Goal: Information Seeking & Learning: Learn about a topic

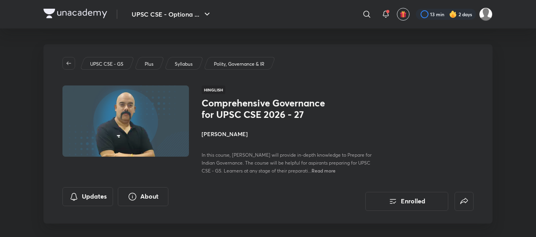
click at [225, 135] on h4 "[PERSON_NAME]" at bounding box center [290, 134] width 177 height 8
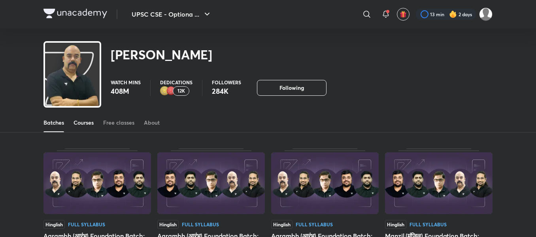
click at [89, 122] on div "Courses" at bounding box center [84, 123] width 20 height 8
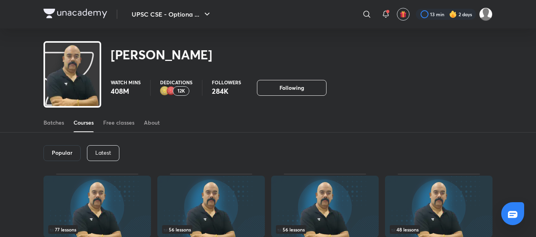
click at [102, 151] on p "Latest" at bounding box center [103, 152] width 16 height 6
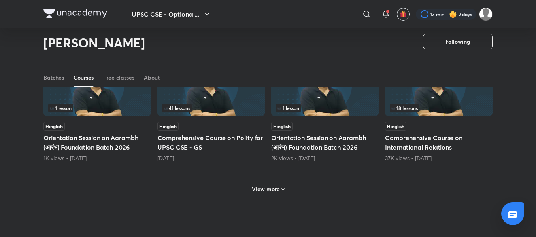
scroll to position [350, 0]
click at [274, 189] on h6 "View more" at bounding box center [266, 189] width 28 height 8
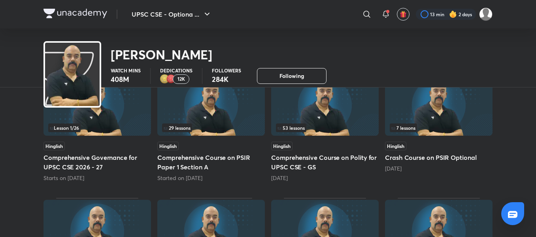
scroll to position [0, 0]
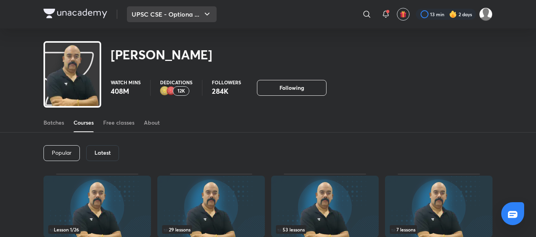
click at [166, 9] on button "UPSC CSE - Optiona ..." at bounding box center [172, 14] width 90 height 16
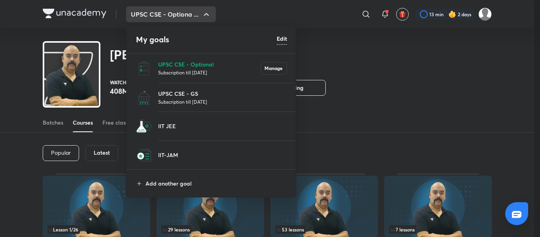
click at [384, 110] on div at bounding box center [270, 118] width 540 height 237
